Goal: Information Seeking & Learning: Learn about a topic

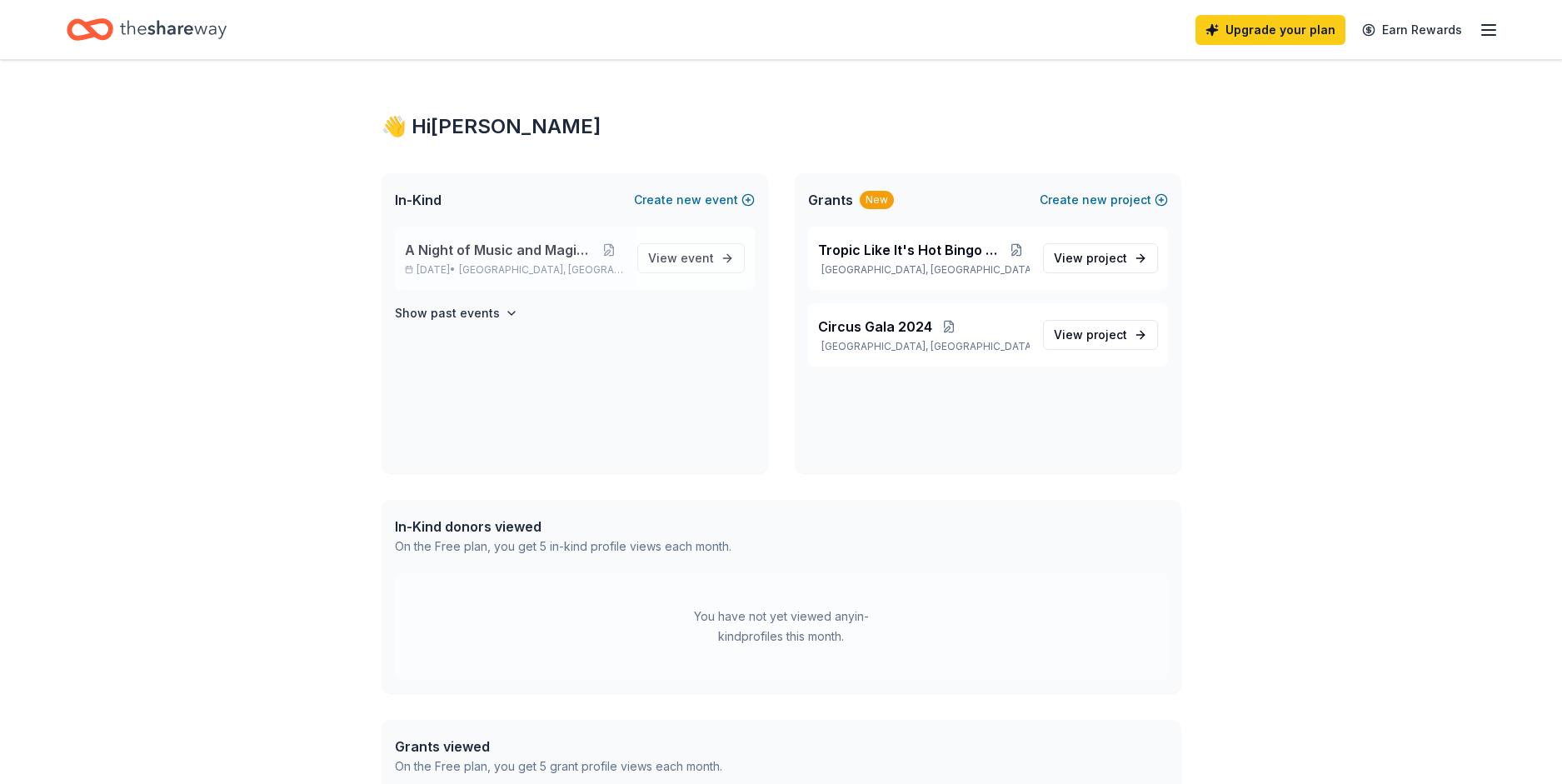
click at [568, 261] on div "A Night of Music and Magic Gala Aug 16, 2025 • Crosby, TX" at bounding box center [514, 258] width 219 height 37
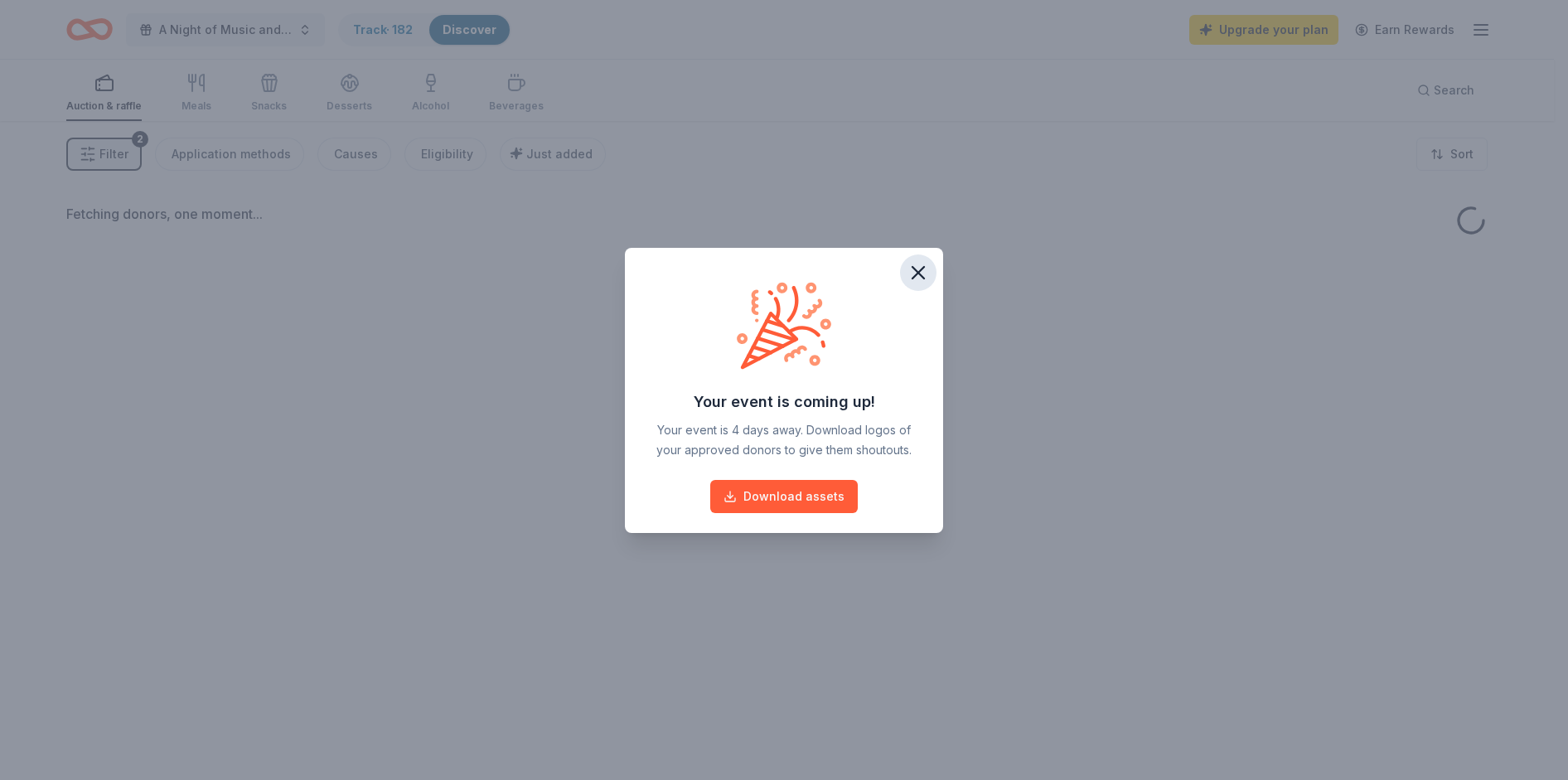
click at [916, 269] on icon "button" at bounding box center [918, 272] width 12 height 12
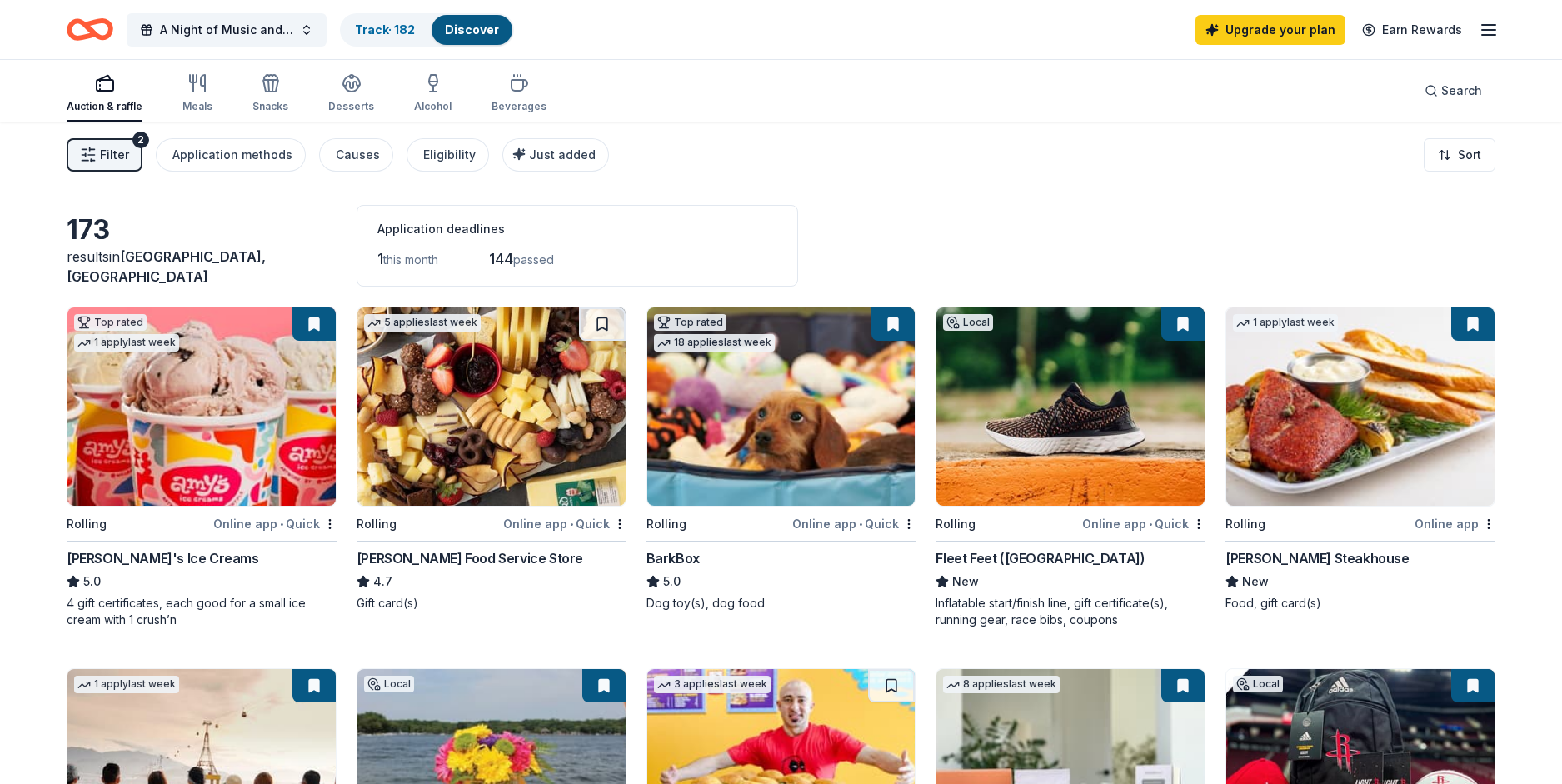
click at [113, 146] on span "Filter" at bounding box center [114, 155] width 29 height 20
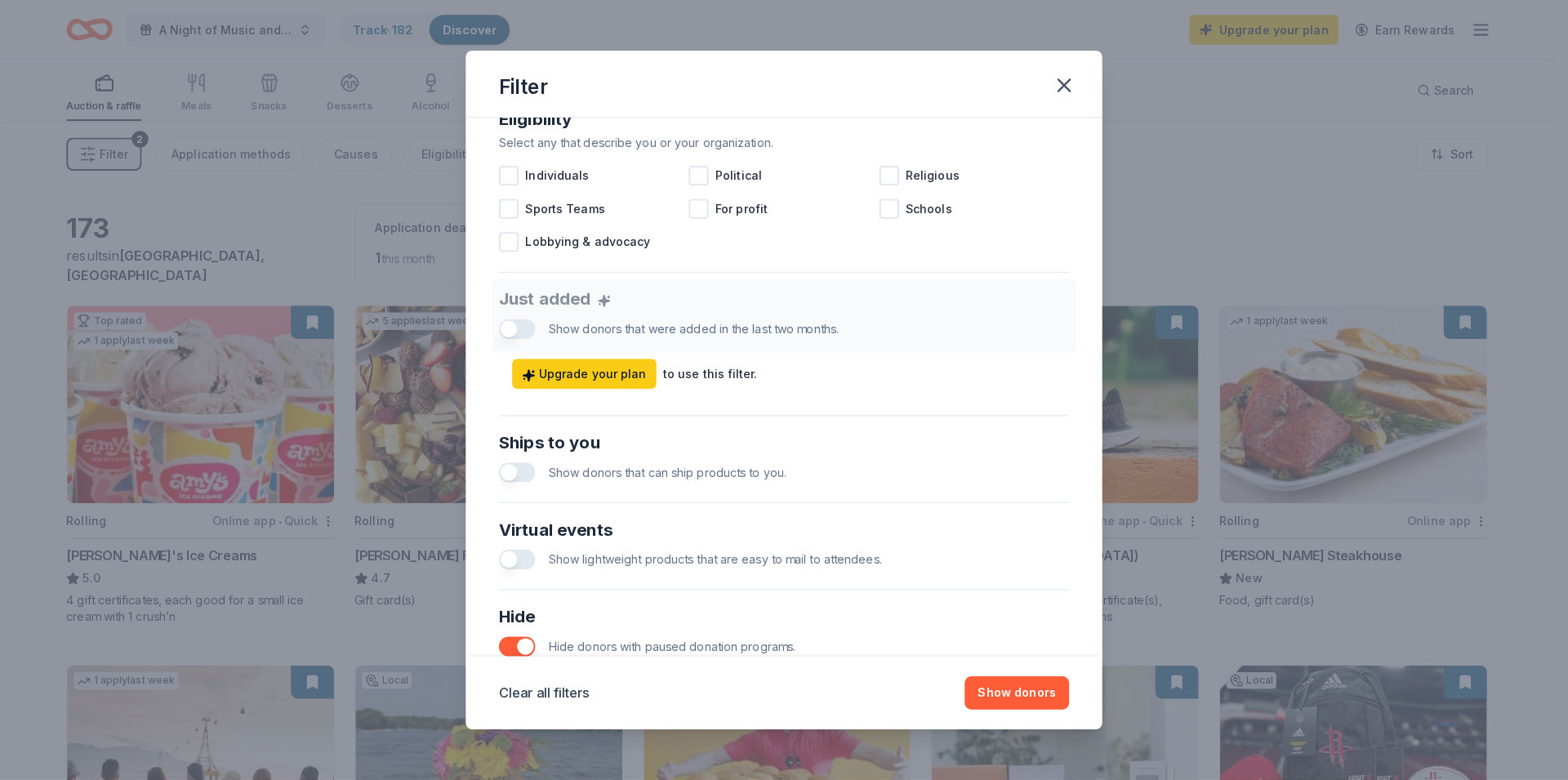
scroll to position [657, 0]
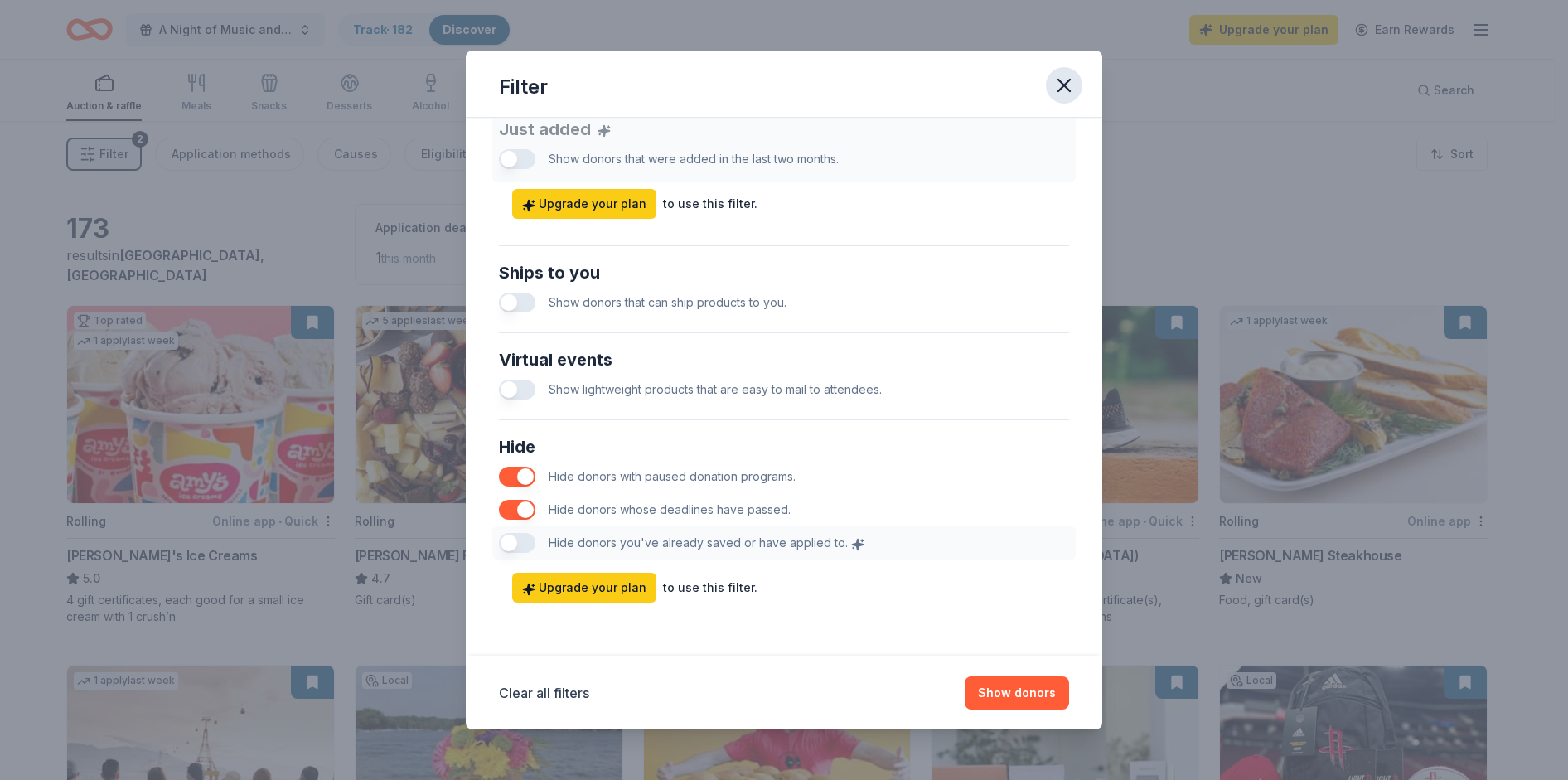
click at [1061, 87] on icon "button" at bounding box center [1064, 85] width 23 height 23
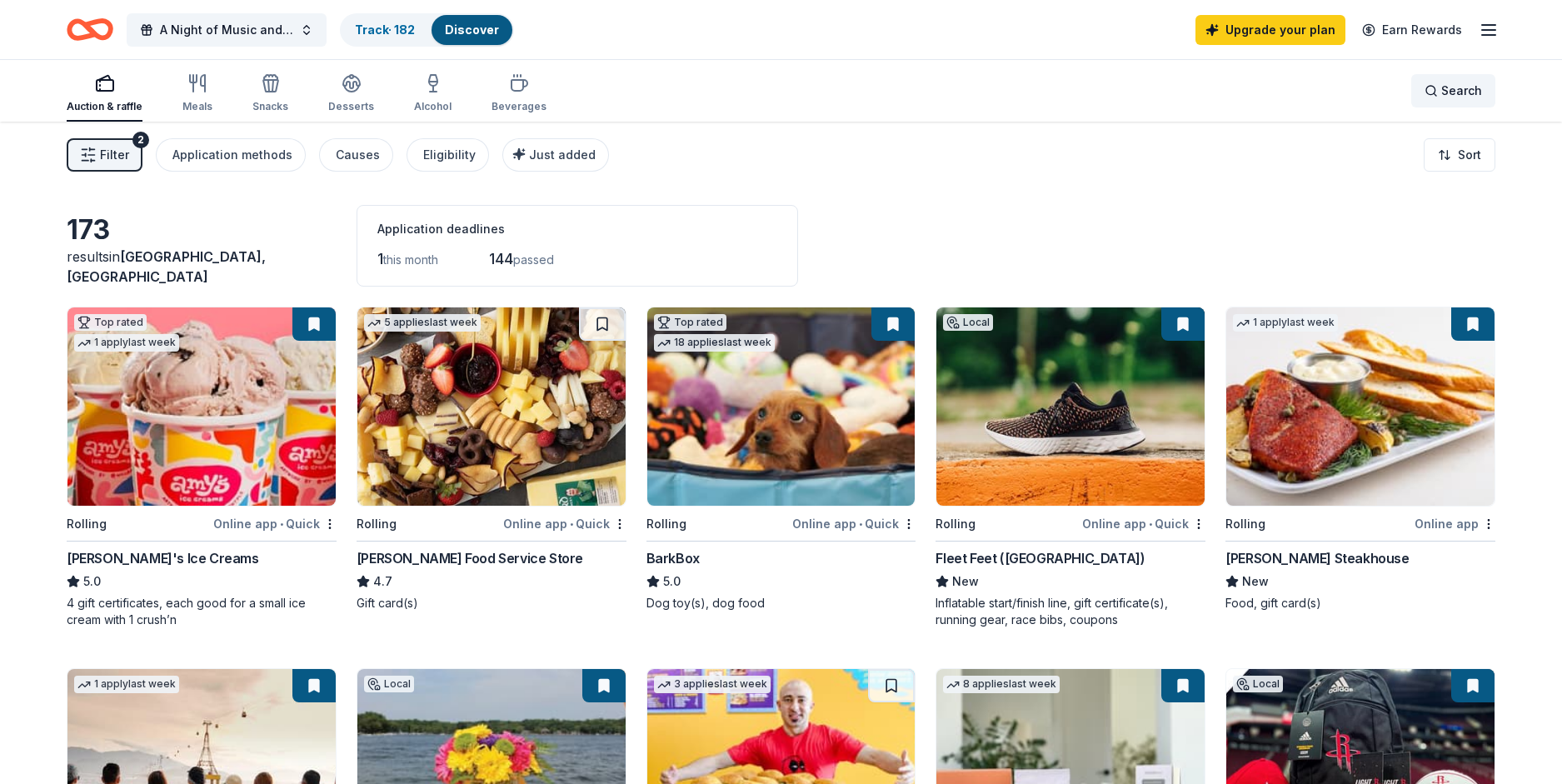
click at [1452, 88] on span "Search" at bounding box center [1461, 91] width 40 height 20
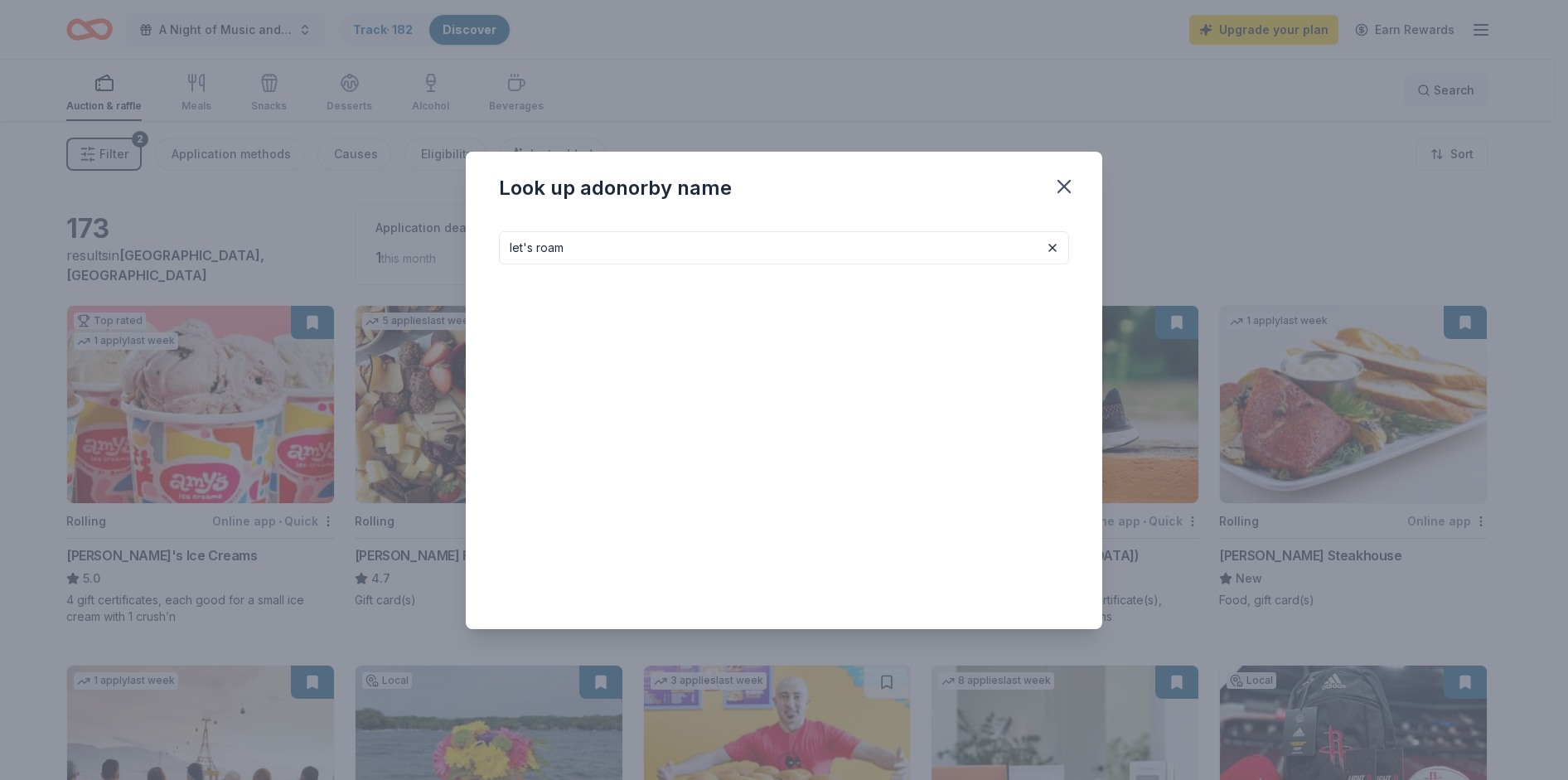
type input "let's roam"
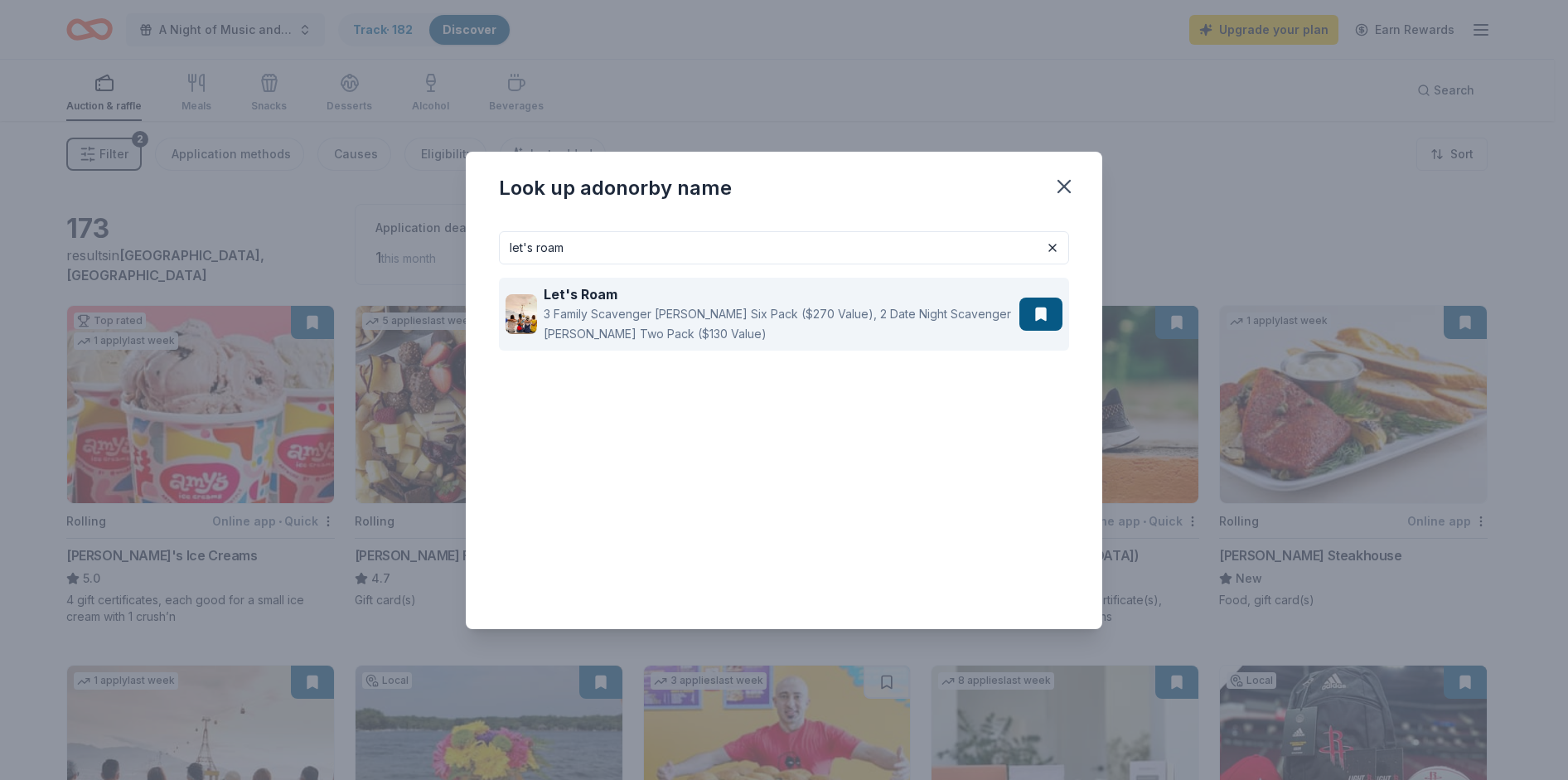
click at [920, 300] on div "Let's Roam" at bounding box center [778, 294] width 469 height 20
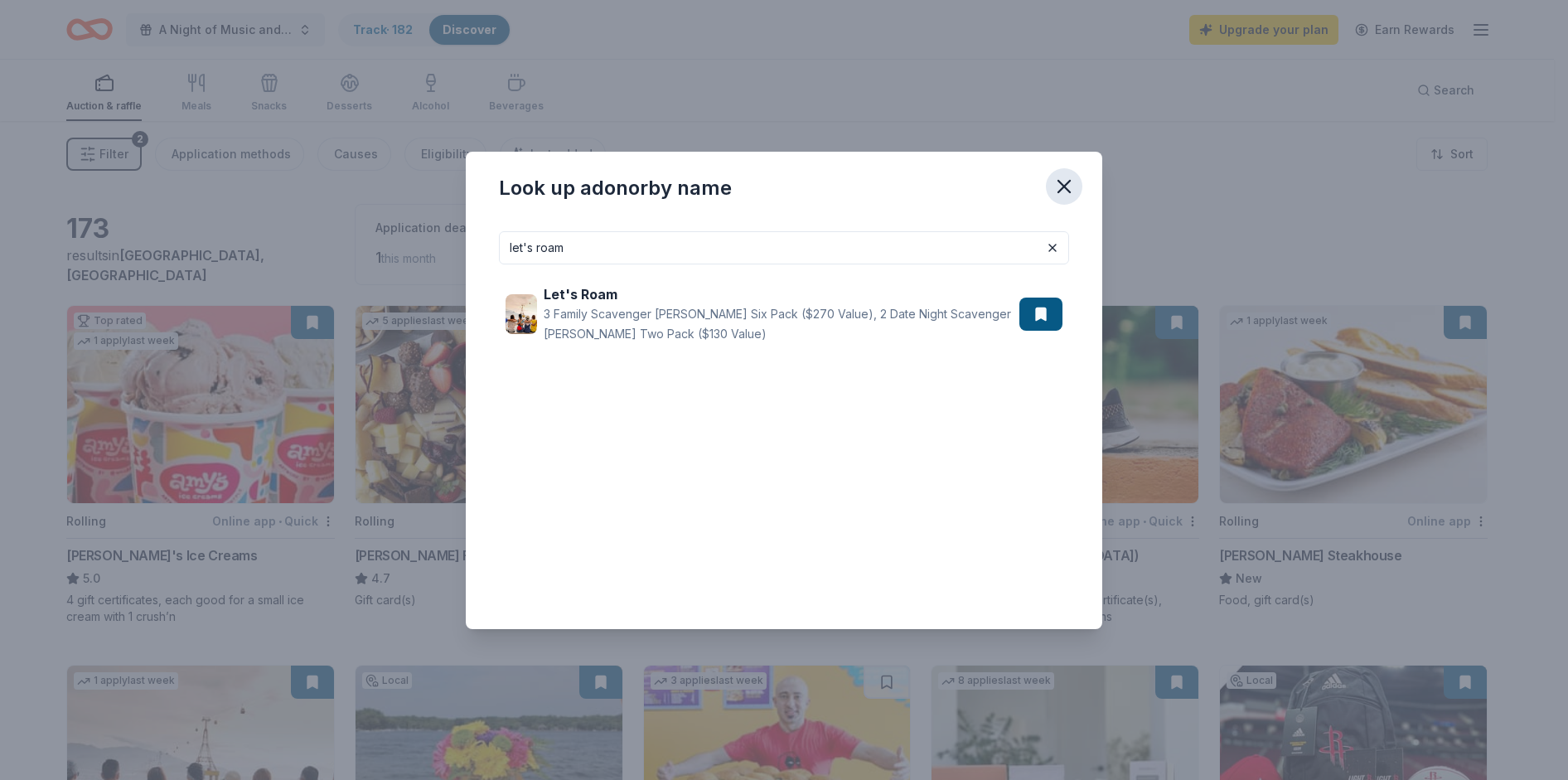
click at [1066, 187] on icon "button" at bounding box center [1064, 186] width 12 height 12
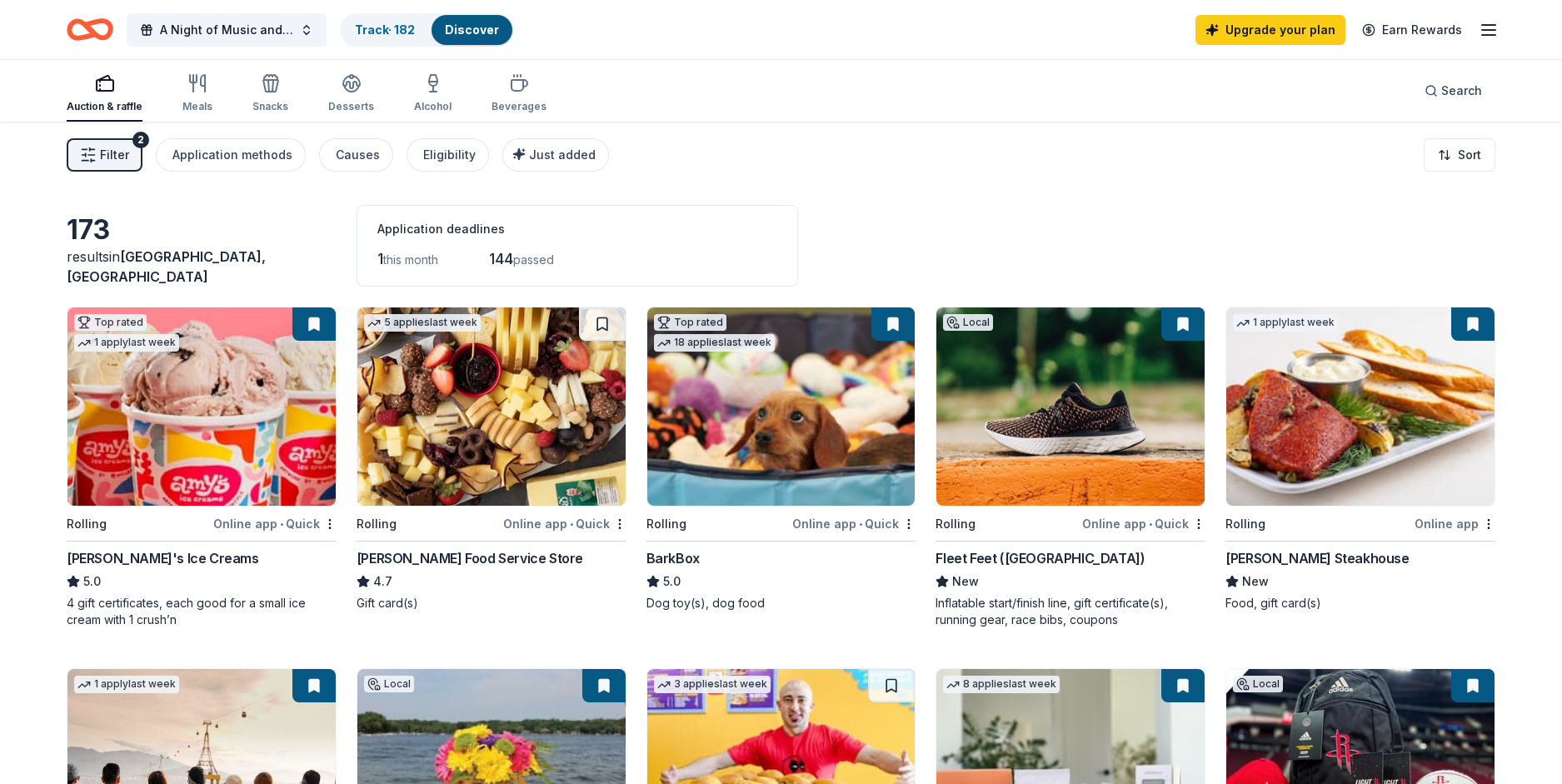
click at [1209, 238] on div "173 results in Crosby, TX Application deadlines 1 this month 144 passed" at bounding box center [781, 245] width 1429 height 82
click at [1450, 94] on span "Search" at bounding box center [1461, 91] width 40 height 20
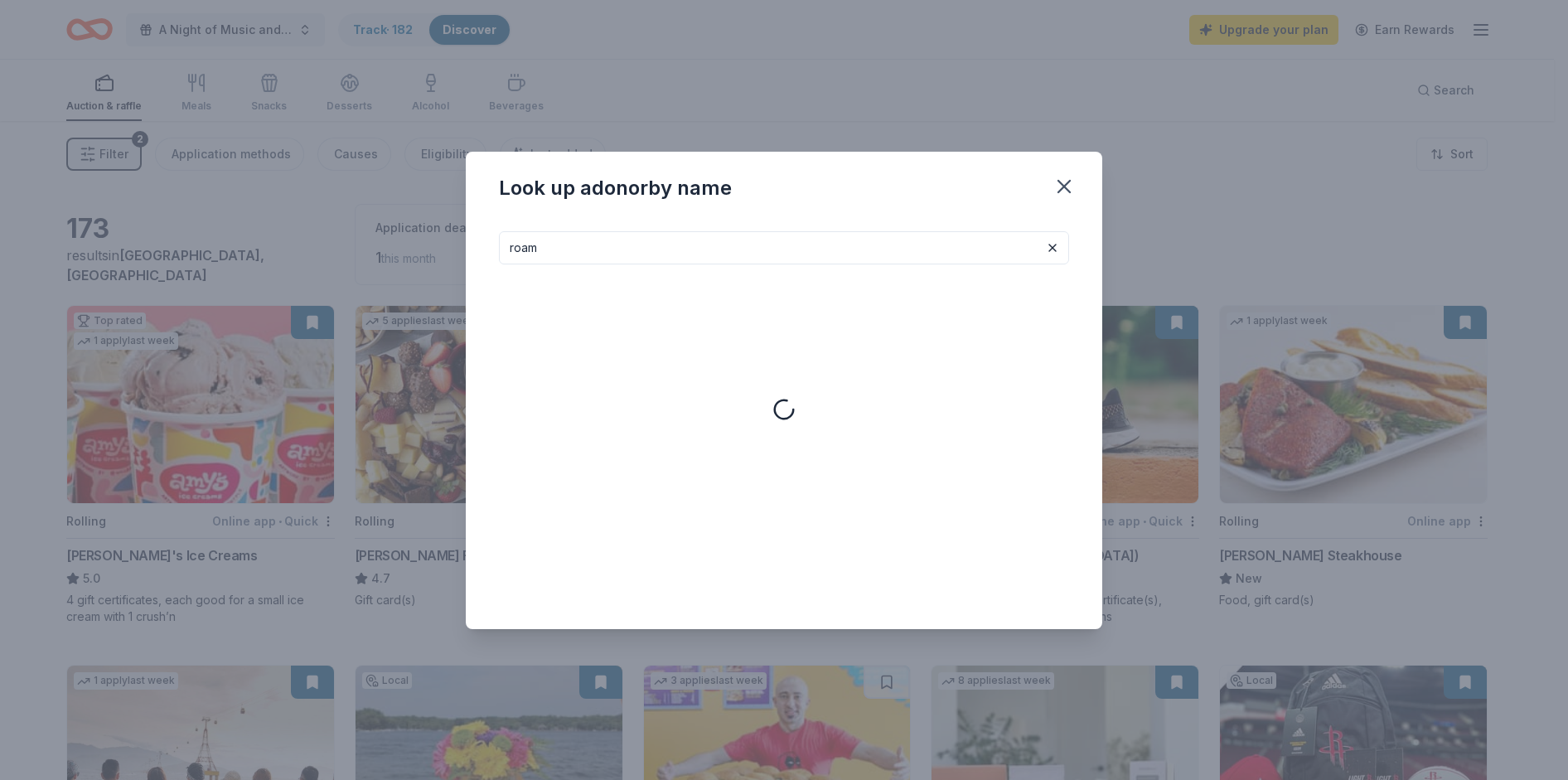
type input "roam"
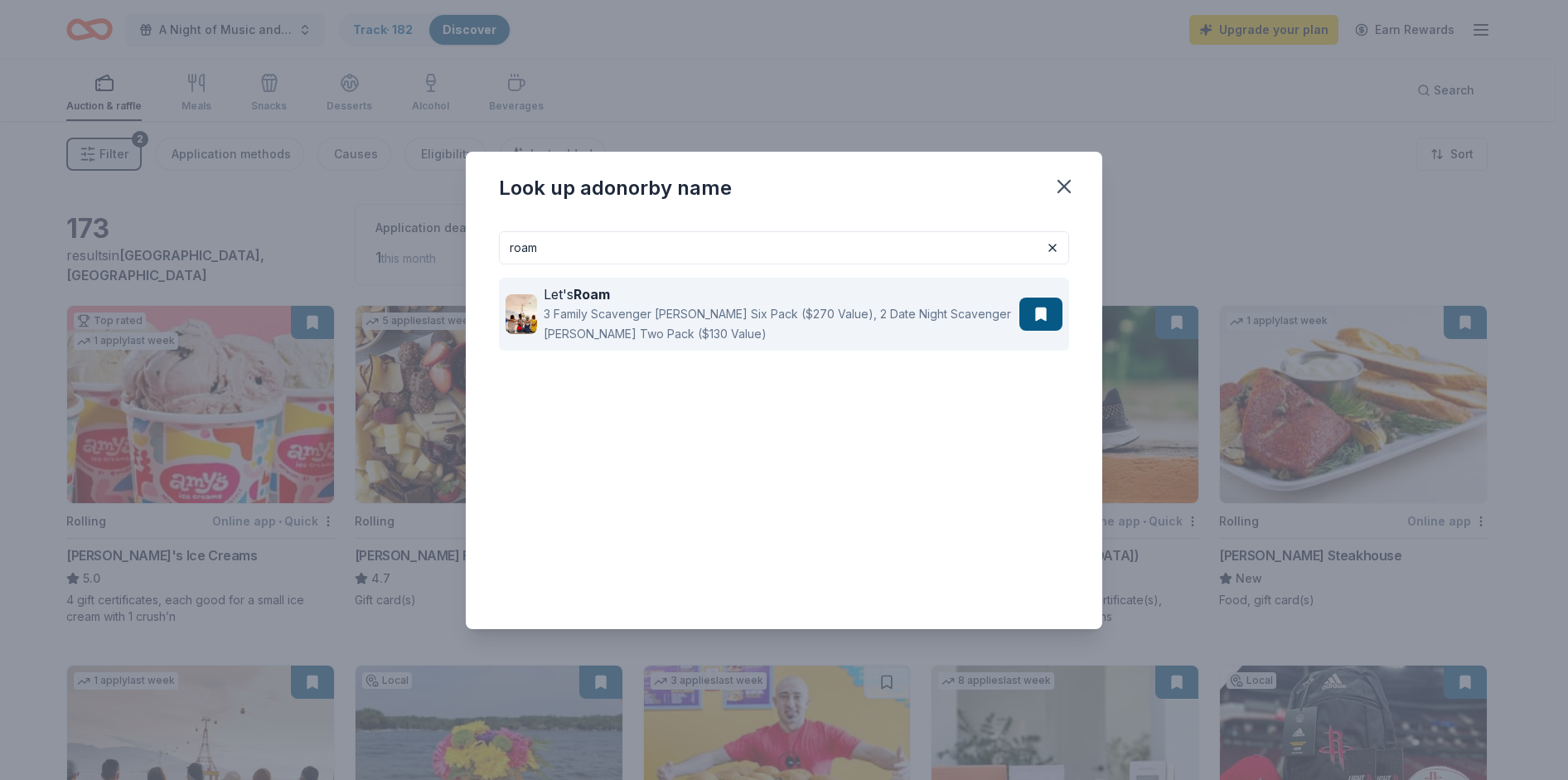
click at [773, 301] on div "Let's Roam" at bounding box center [778, 294] width 469 height 20
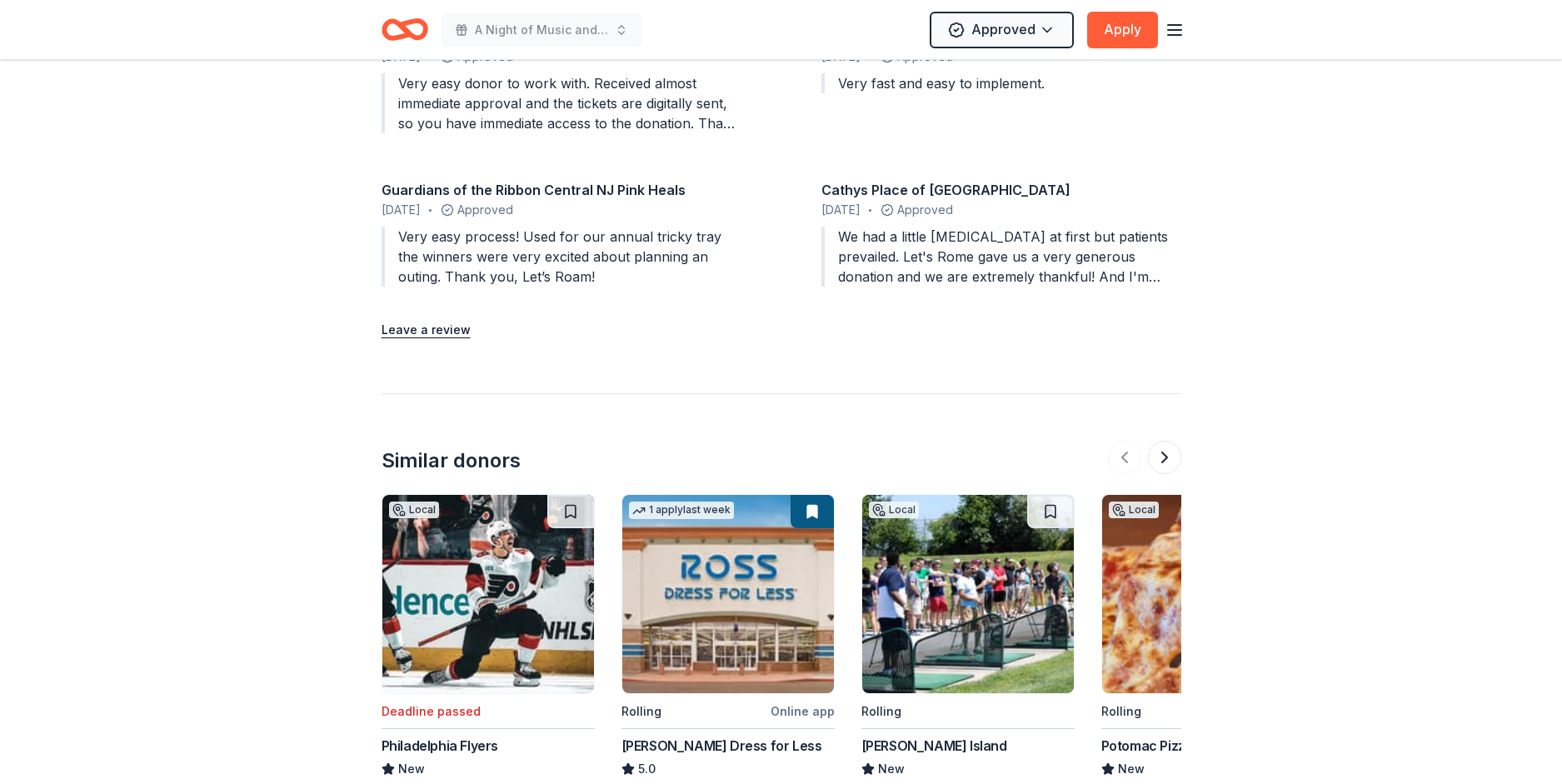
scroll to position [1445, 0]
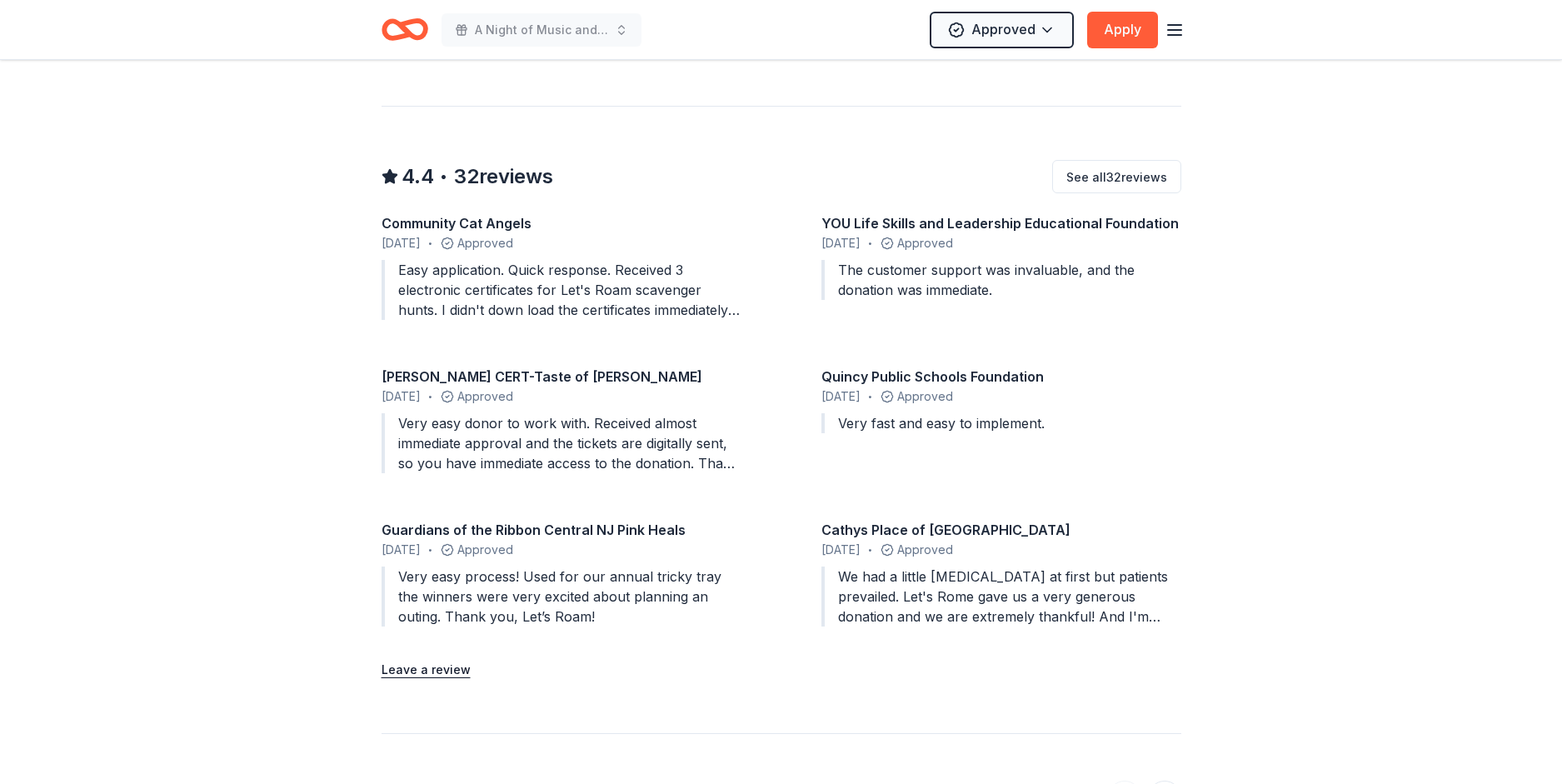
click at [502, 275] on div "Easy application. Quick response. Received 3 electronic certificates for Let's …" at bounding box center [561, 290] width 360 height 60
click at [490, 213] on div "Community Cat Angels" at bounding box center [561, 223] width 360 height 20
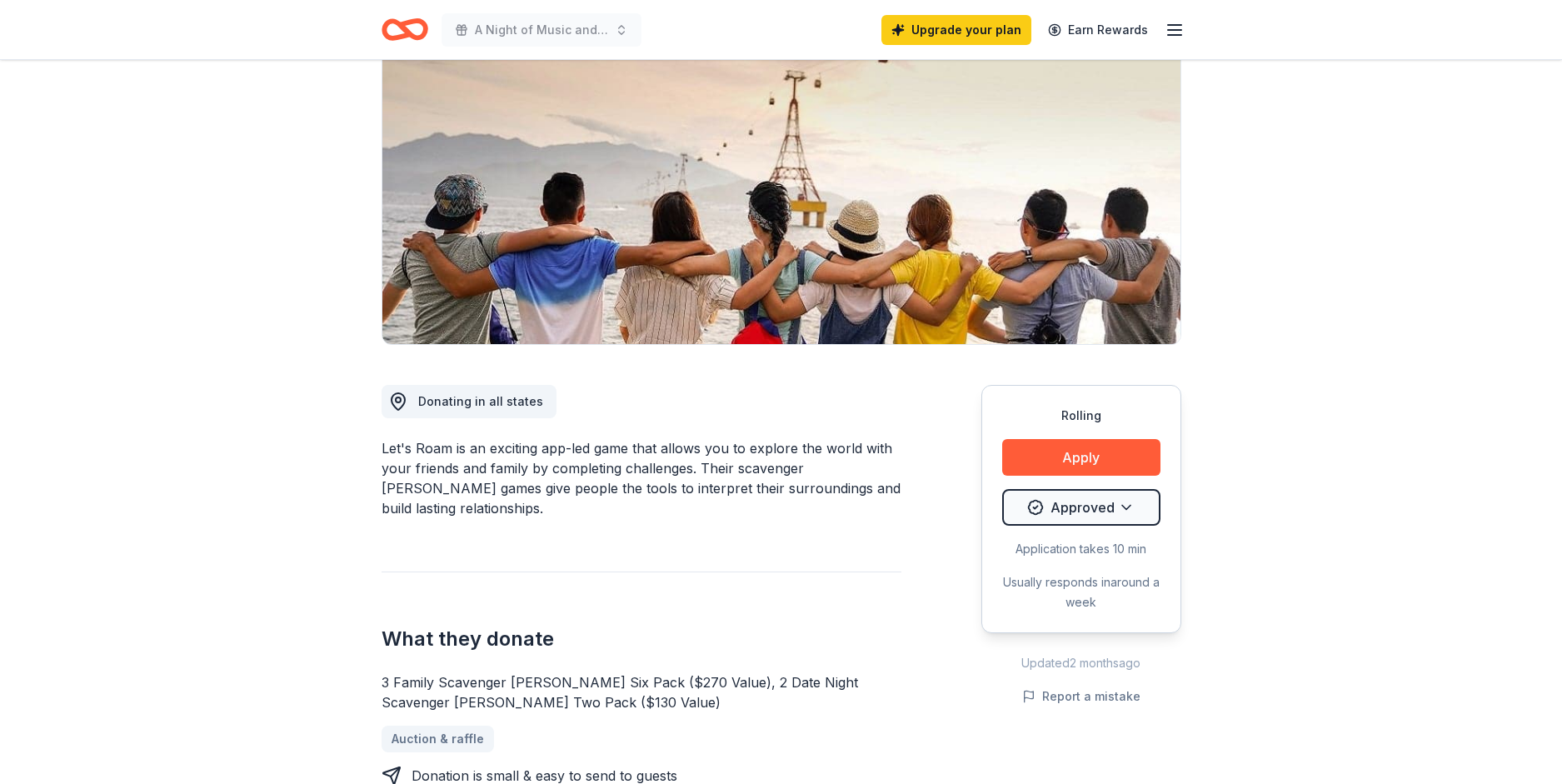
scroll to position [170, 0]
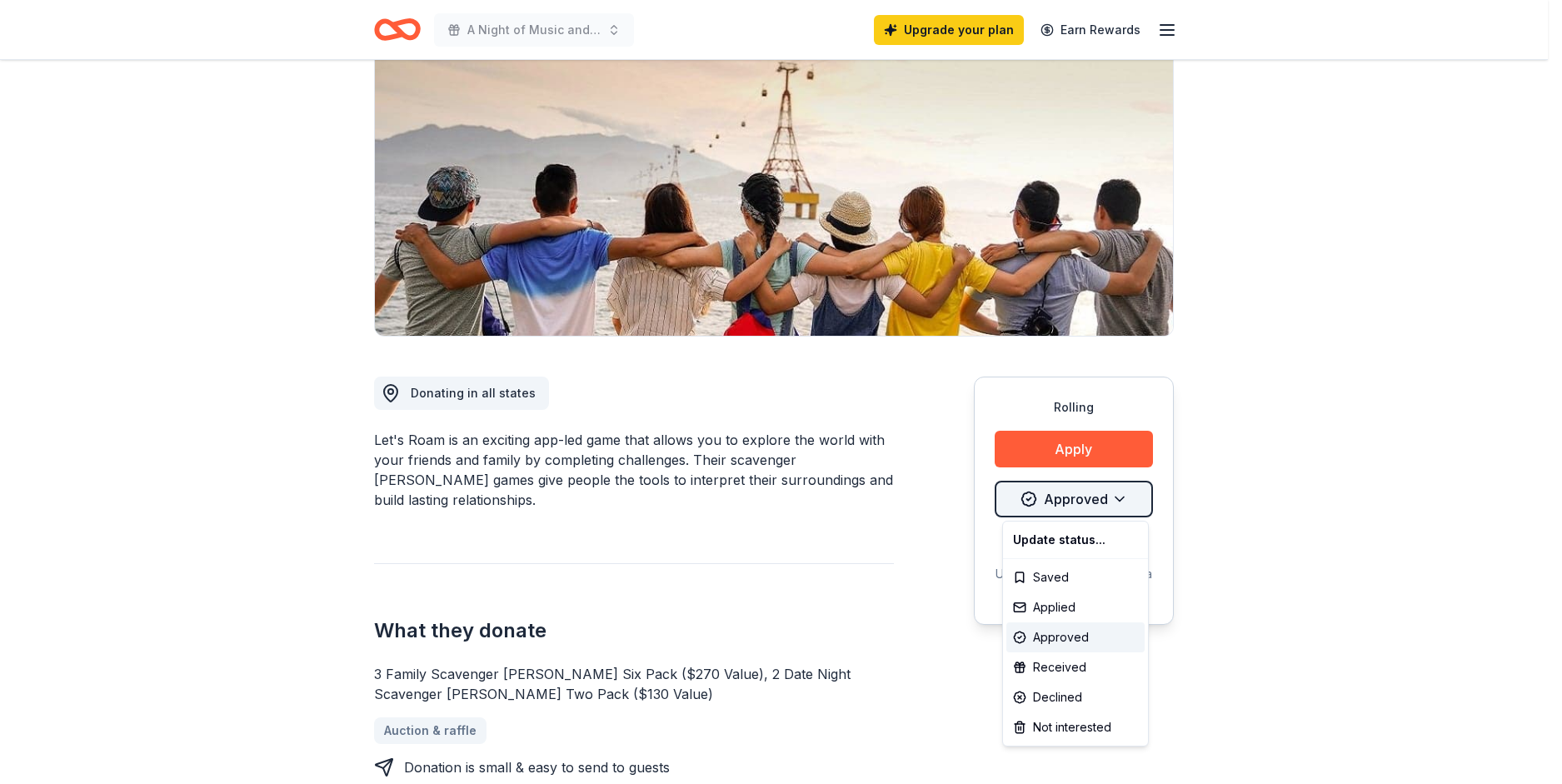
click at [1061, 501] on html "A Night of Music and Magic Gala Upgrade your plan Earn Rewards Rolling Share Le…" at bounding box center [781, 222] width 1562 height 784
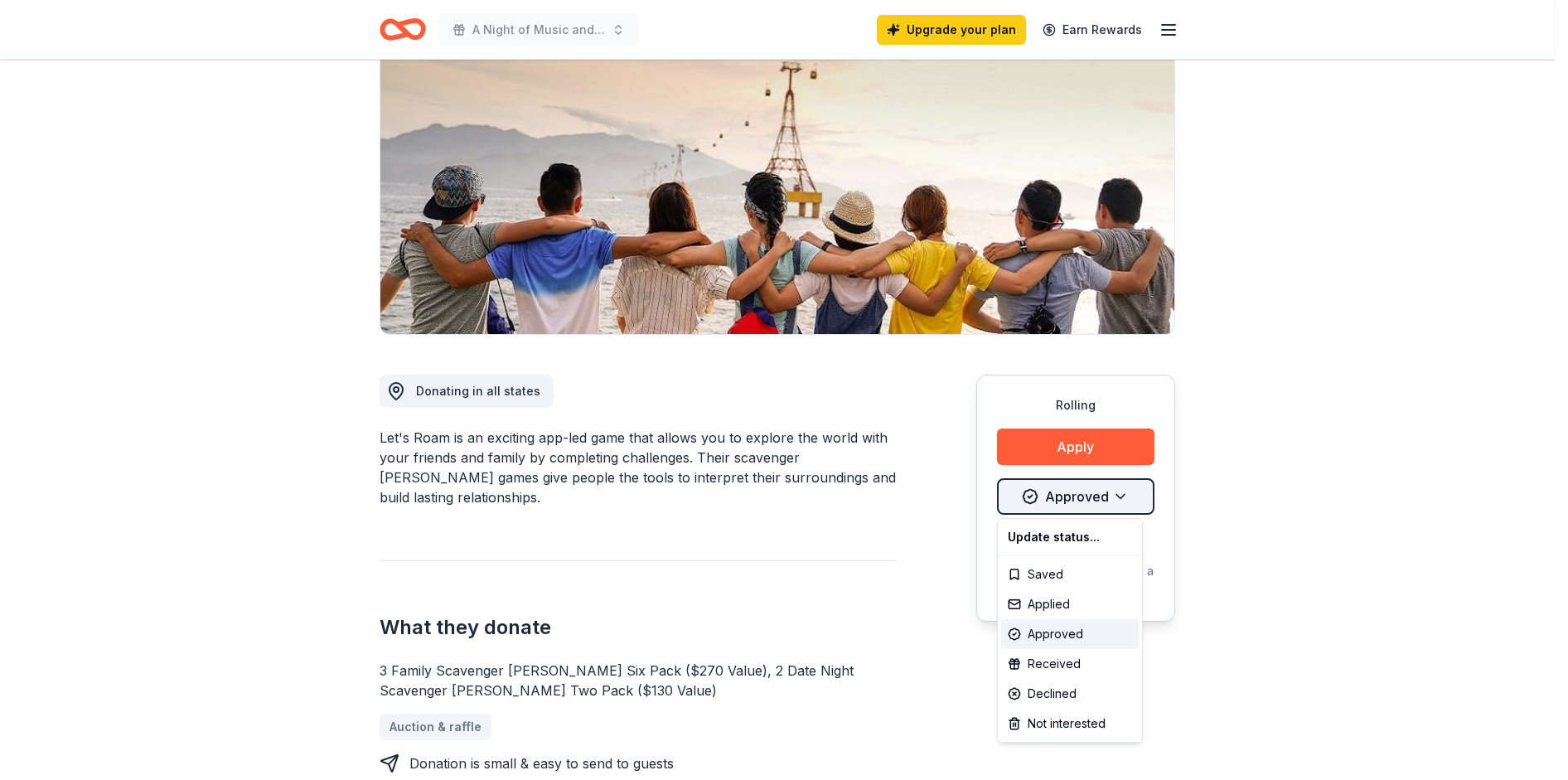
click at [1055, 498] on html "A Night of Music and Magic Gala Upgrade your plan Earn Rewards Rolling Share Le…" at bounding box center [784, 221] width 1568 height 780
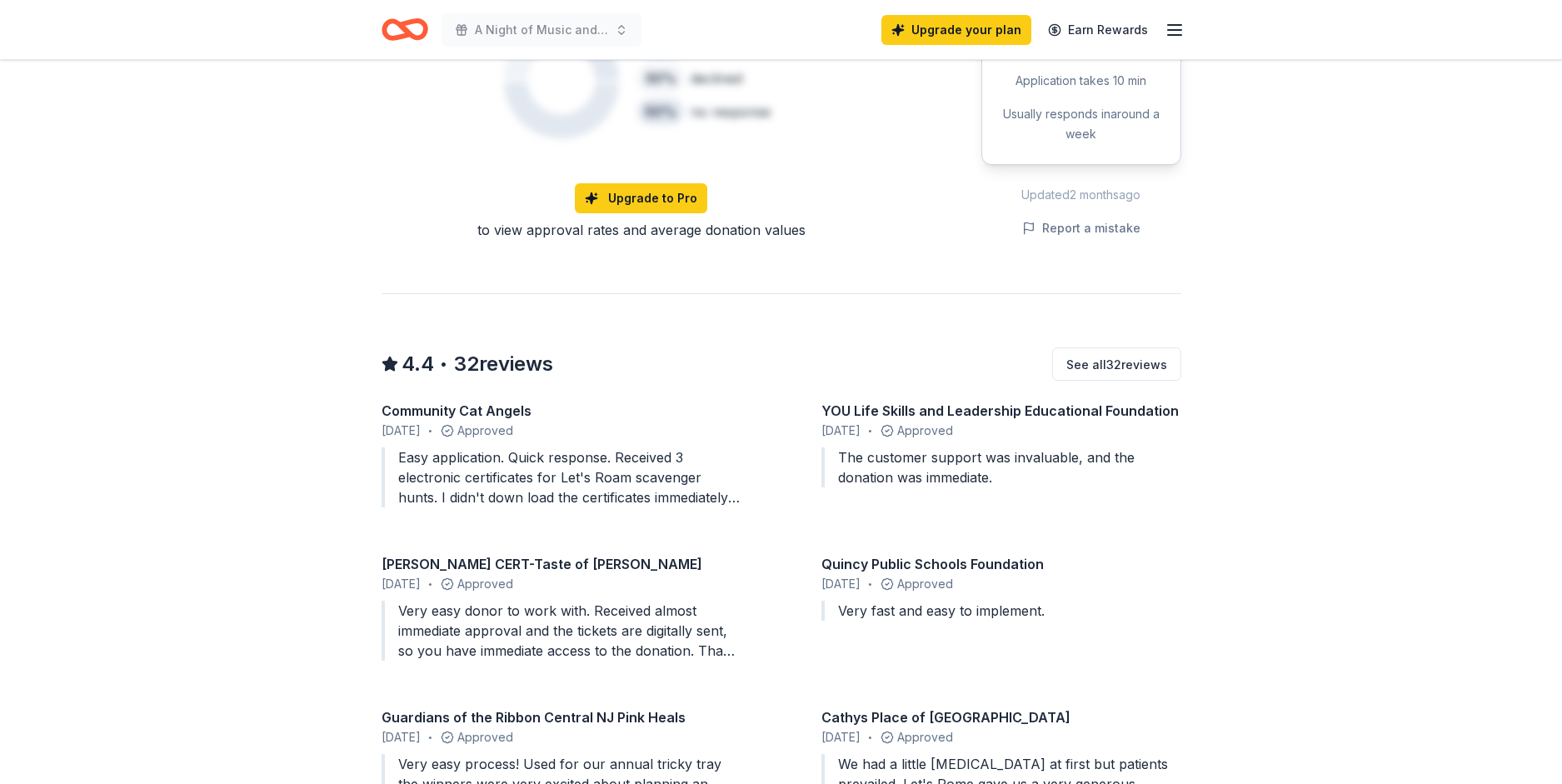
scroll to position [1275, 0]
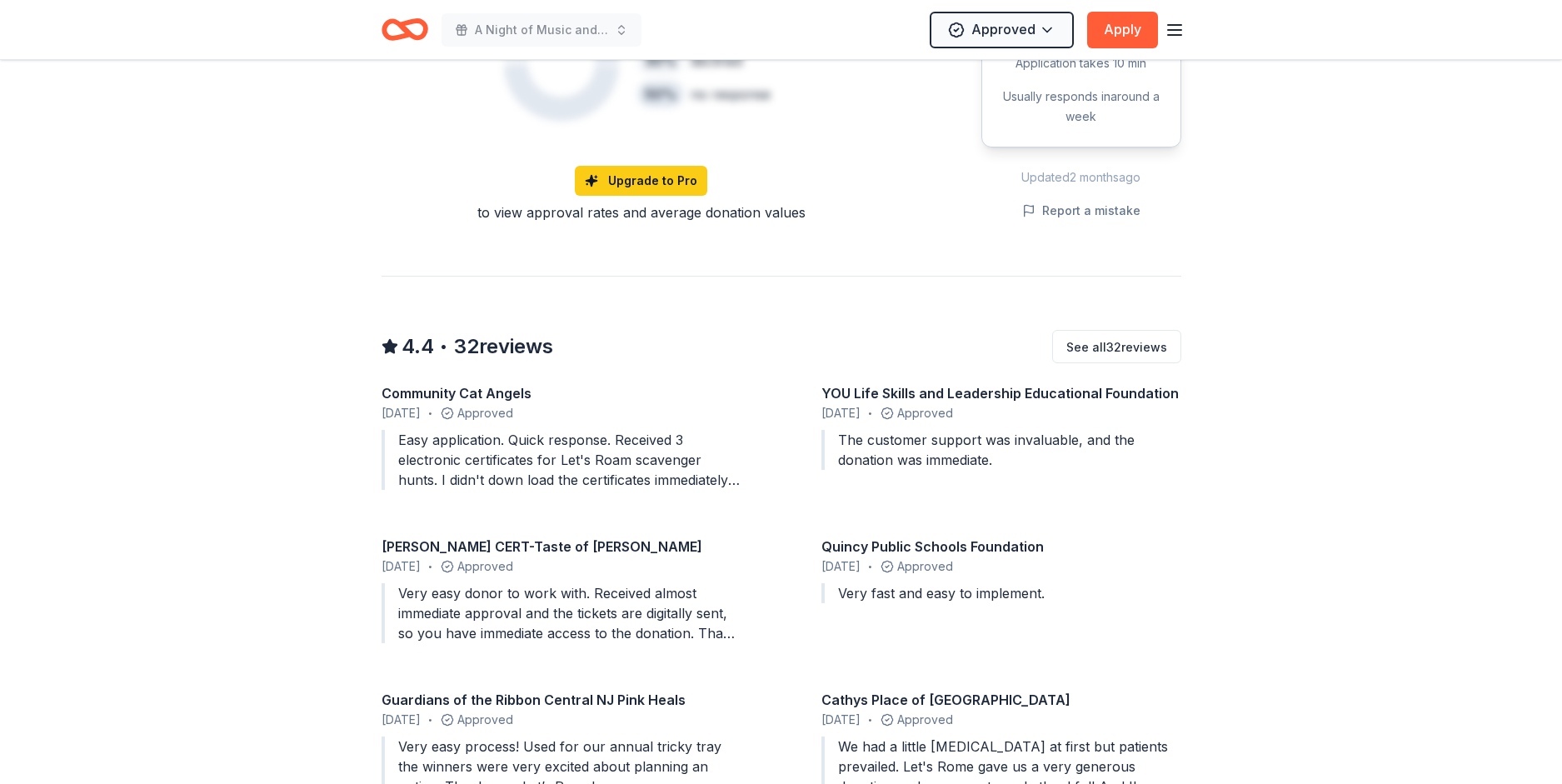
click at [620, 445] on div "Easy application. Quick response. Received 3 electronic certificates for Let's …" at bounding box center [561, 459] width 360 height 60
click at [488, 383] on div "Community Cat Angels" at bounding box center [561, 393] width 360 height 20
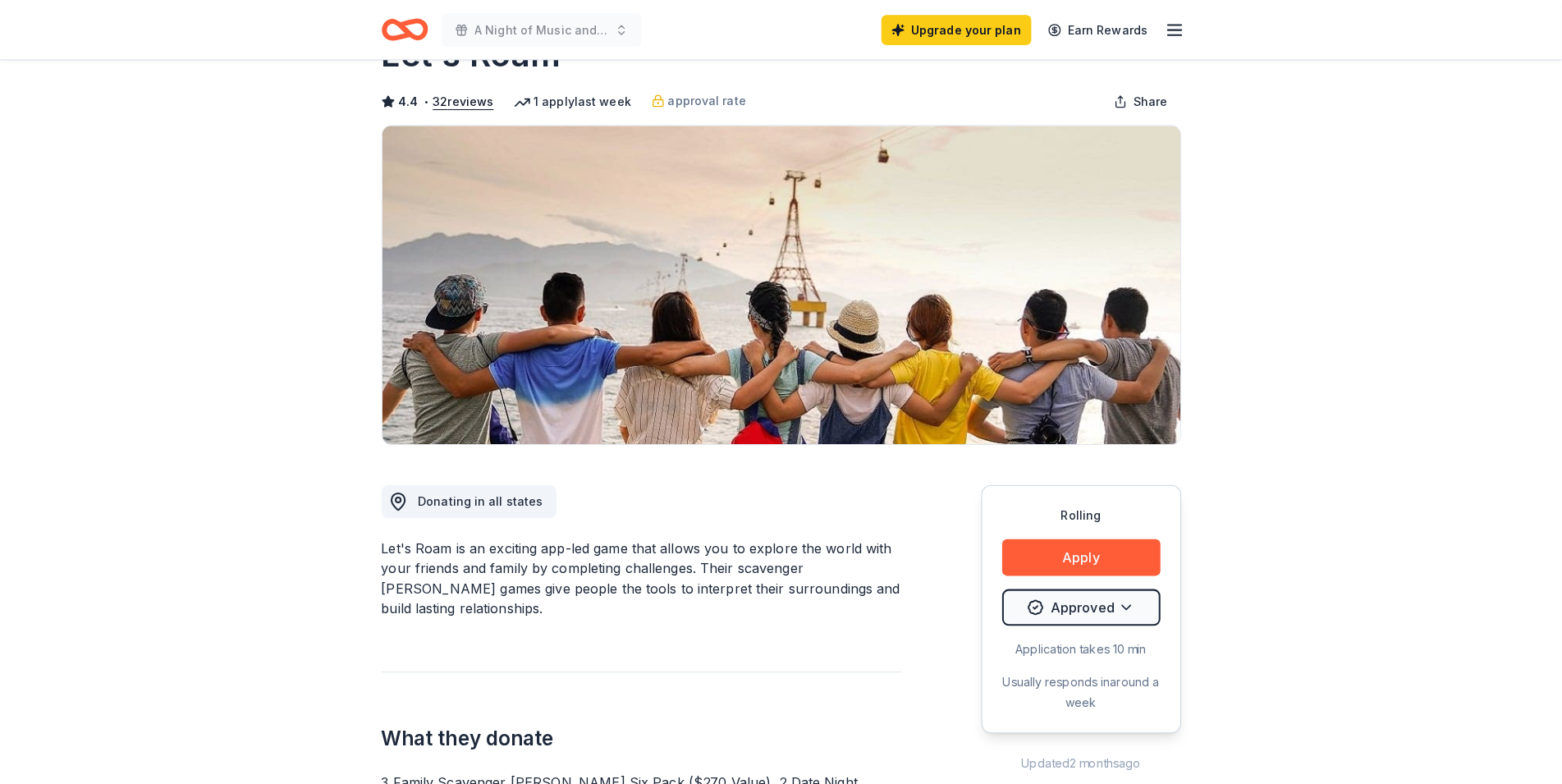
scroll to position [0, 0]
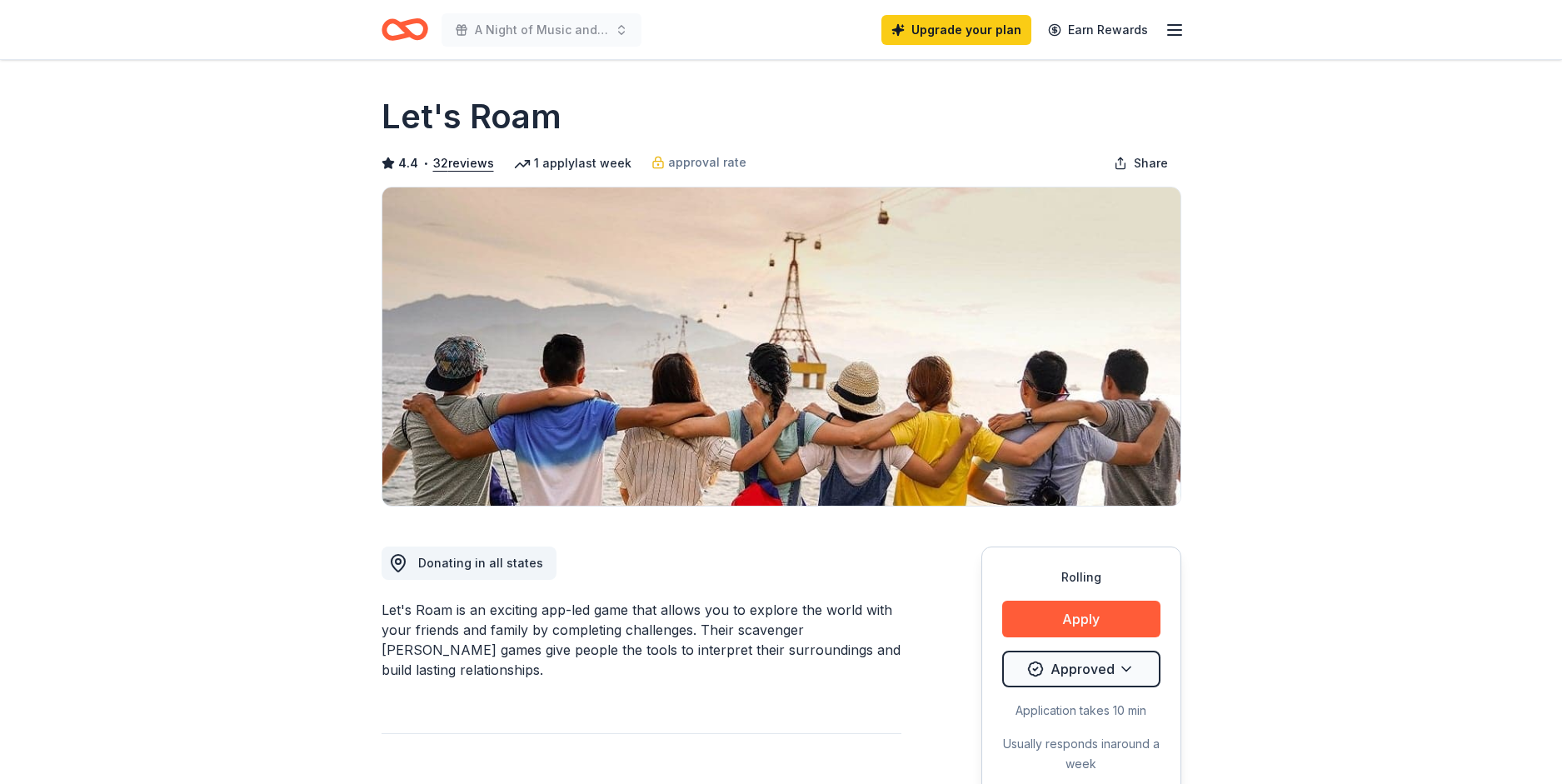
click at [1172, 31] on icon "button" at bounding box center [1174, 30] width 20 height 20
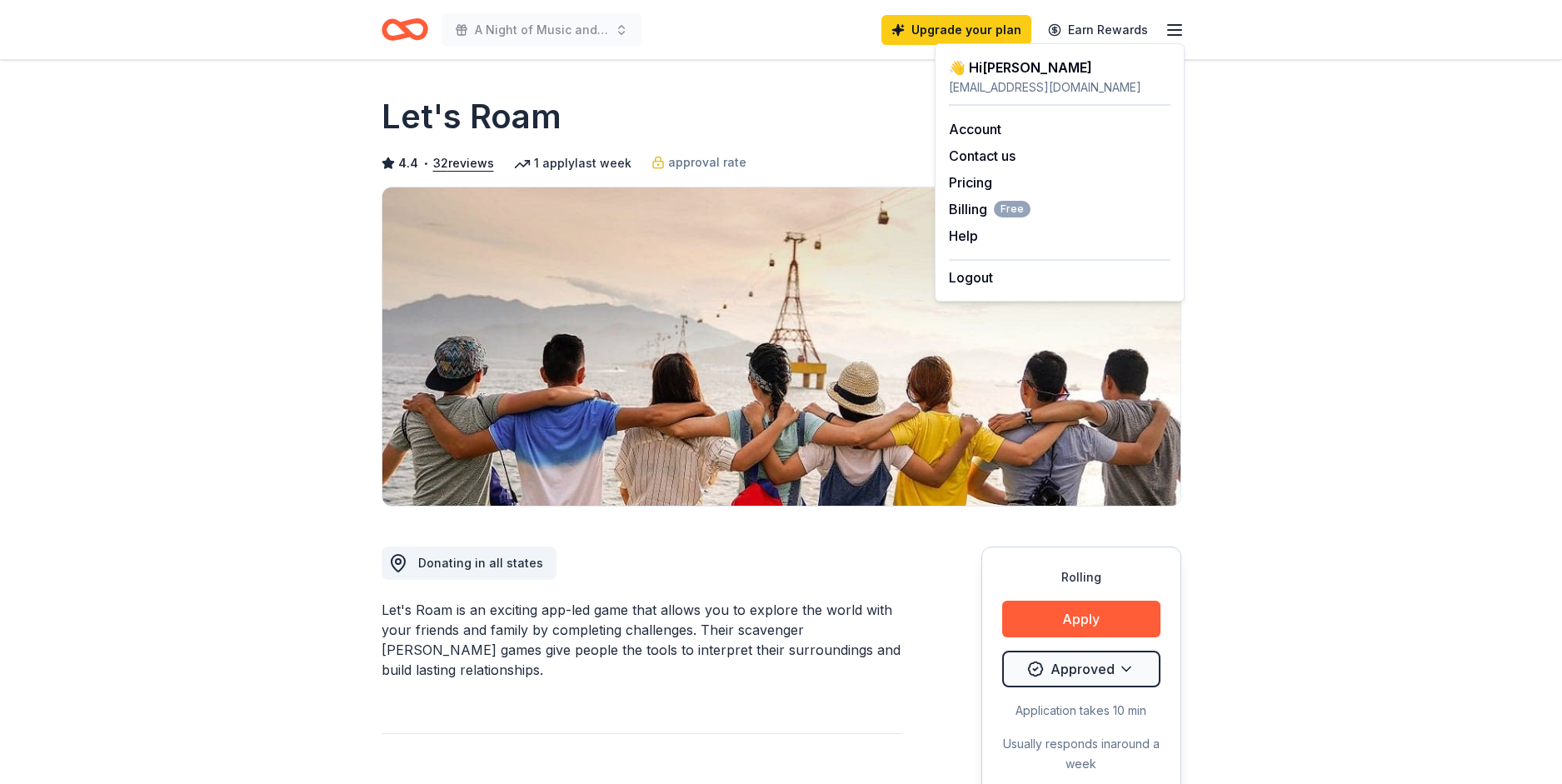
click at [1172, 31] on icon "button" at bounding box center [1174, 30] width 20 height 20
